Goal: Find specific page/section: Find specific page/section

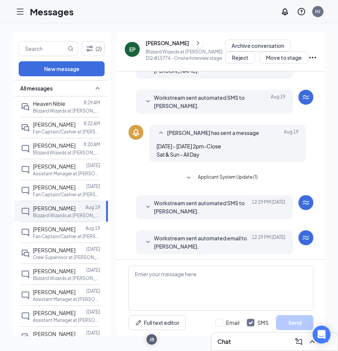
scroll to position [136, 0]
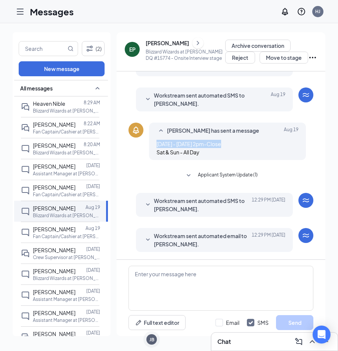
drag, startPoint x: 157, startPoint y: 145, endPoint x: 234, endPoint y: 145, distance: 77.3
click at [234, 145] on div "[DATE] - [DATE] 2pm-Close Sat & Sun - All Day" at bounding box center [227, 148] width 142 height 16
click at [211, 176] on span "Applicant System Update (1)" at bounding box center [228, 175] width 60 height 9
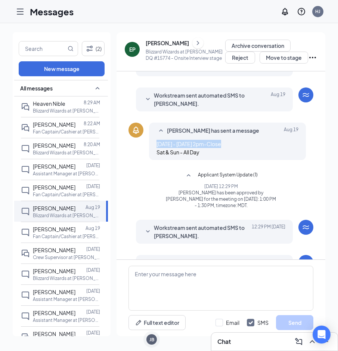
click at [215, 177] on span "Applicant System Update (1)" at bounding box center [228, 175] width 60 height 9
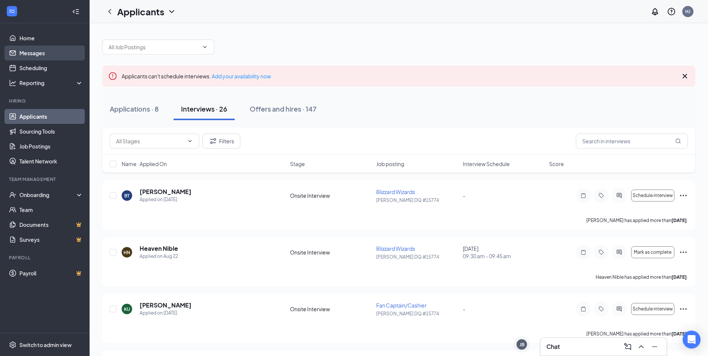
click at [39, 52] on link "Messages" at bounding box center [51, 53] width 64 height 15
